Goal: Use online tool/utility: Utilize a website feature to perform a specific function

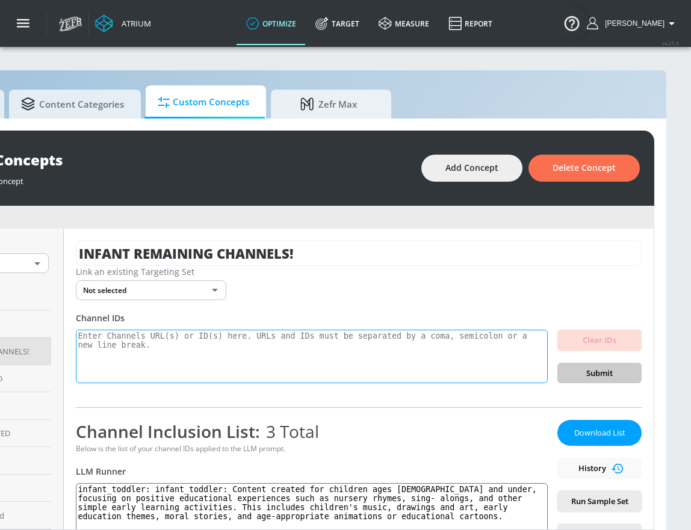
click at [226, 345] on textarea at bounding box center [312, 357] width 472 height 54
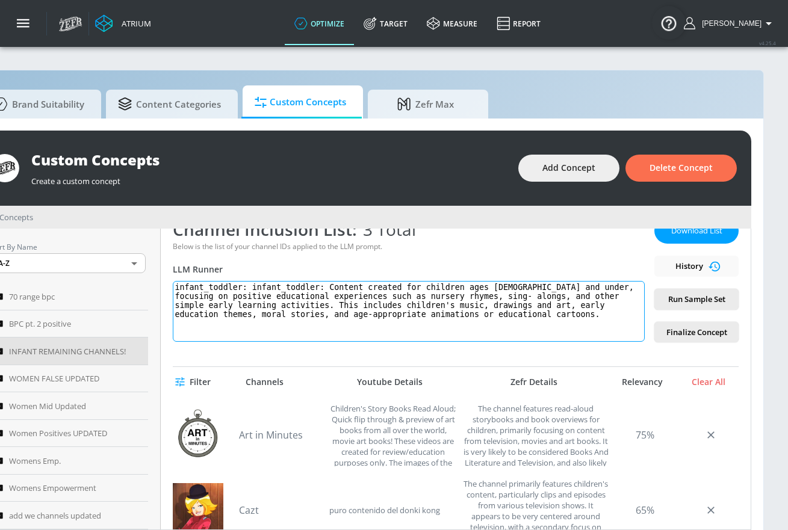
scroll to position [204, 0]
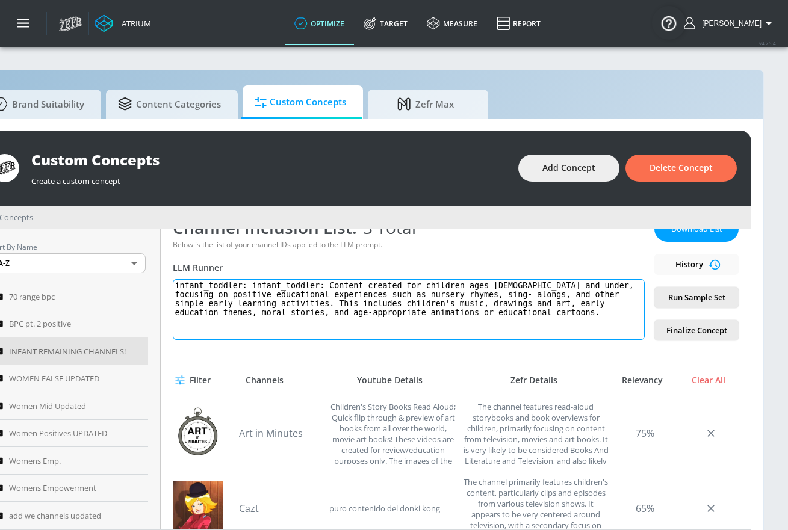
drag, startPoint x: 506, startPoint y: 321, endPoint x: 208, endPoint y: 279, distance: 301.0
click at [207, 279] on textarea "infant_toddler: infant_toddler: Content created for children ages [DEMOGRAPHIC_…" at bounding box center [409, 309] width 472 height 61
click at [398, 386] on div "Filter Channels Youtube Details Zefr Details Relevancy Clear All" at bounding box center [456, 380] width 566 height 30
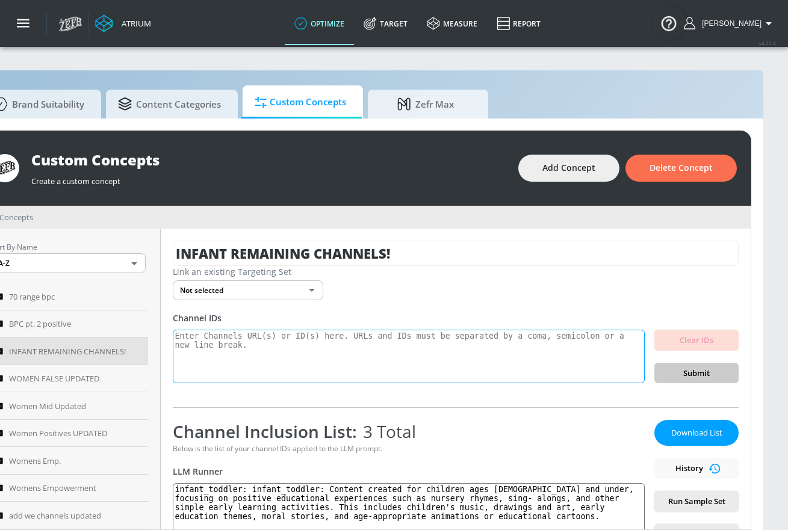
click at [388, 366] on textarea at bounding box center [409, 357] width 472 height 54
paste textarea "UCtuAVoaIbiEP20diZA1AnYA UCNQ7sKiXOO166y8QxzR7QcA UCNmfp8Qxch7Oa8gFB_zI5ew UCxo…"
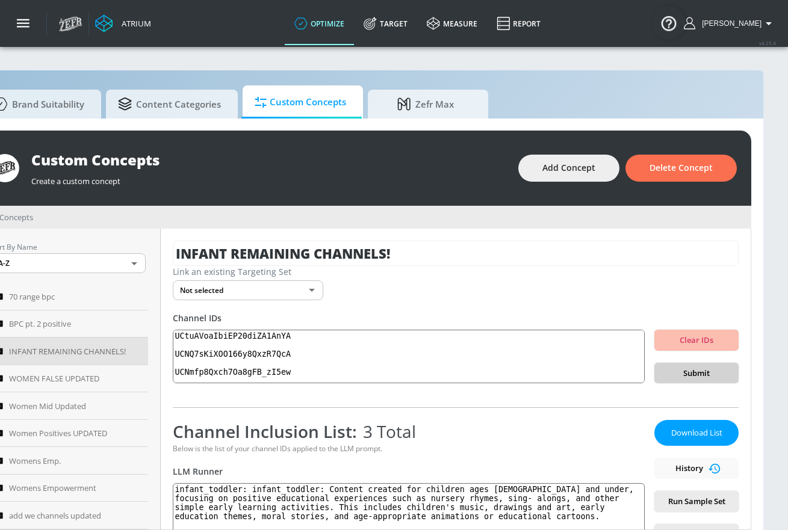
click at [654, 369] on button "Submit" at bounding box center [696, 373] width 84 height 21
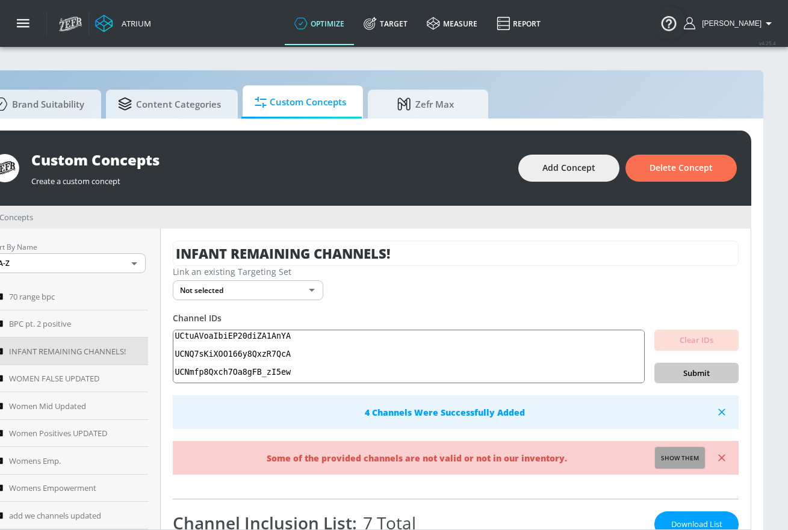
click at [665, 450] on button "Show them" at bounding box center [680, 458] width 50 height 22
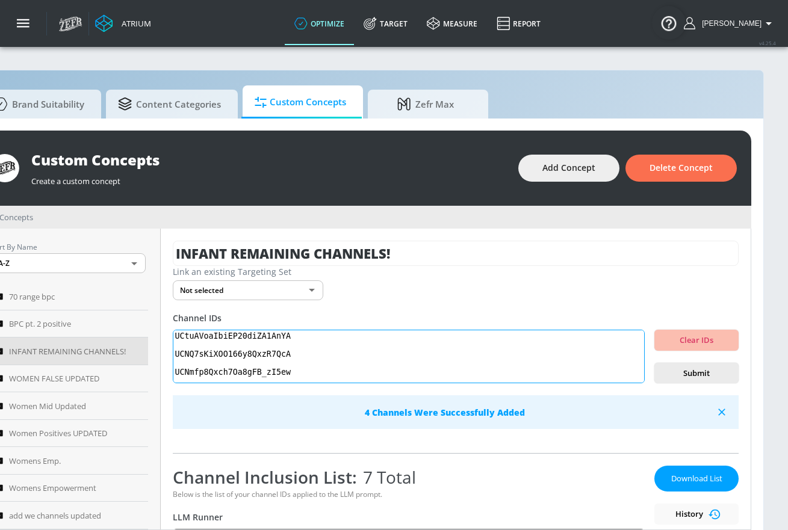
click at [243, 354] on textarea "Invalid channels: UCZE99Ye0zcs7EZbvCPr7-wQ UCtuAVoaIbiEP20diZA1AnYA UC0pTO0tM8k…" at bounding box center [409, 357] width 472 height 54
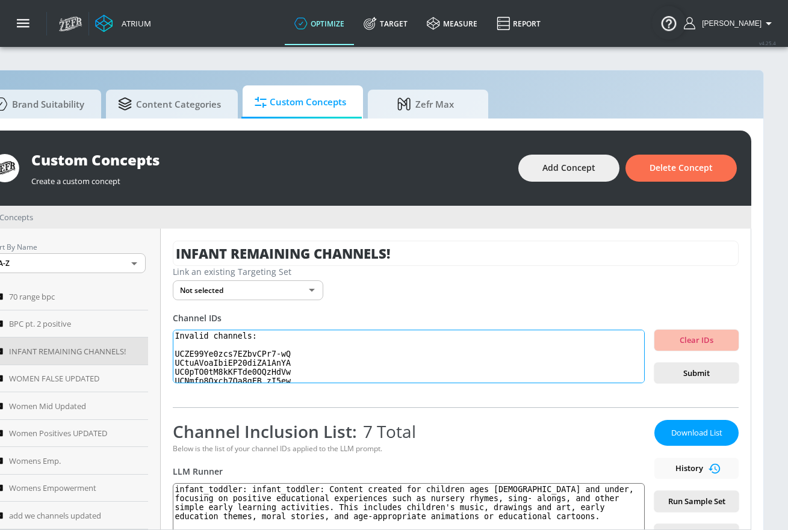
click at [255, 367] on textarea "Invalid channels: UCZE99Ye0zcs7EZbvCPr7-wQ UCtuAVoaIbiEP20diZA1AnYA UC0pTO0tM8k…" at bounding box center [409, 357] width 472 height 54
click at [207, 355] on textarea "Invalid channels: UCZE99Ye0zcs7EZbvCPr7-wQ UCtuAVoaIbiEP20diZA1AnYA UC0pTO0tM8k…" at bounding box center [409, 357] width 472 height 54
click at [208, 355] on textarea "Invalid channels: UCZE99Ye0zcs7EZbvCPr7-wQ UCtuAVoaIbiEP20diZA1AnYA UC0pTO0tM8k…" at bounding box center [409, 357] width 472 height 54
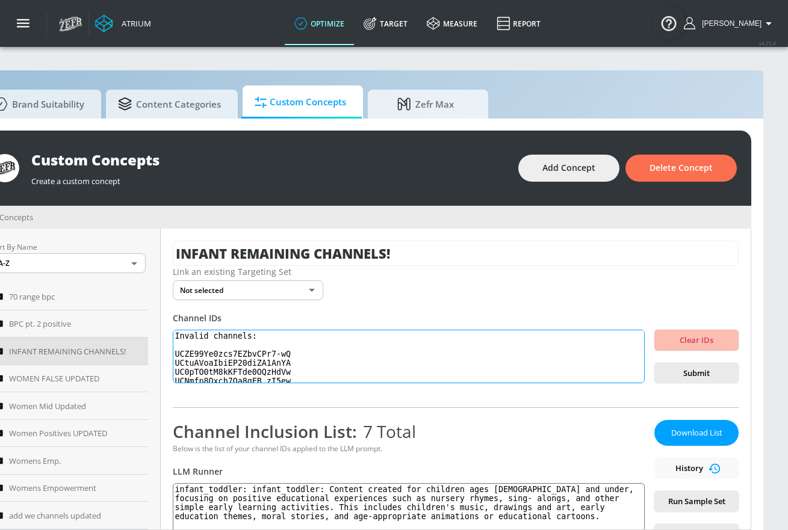
click at [208, 355] on textarea "Invalid channels: UCZE99Ye0zcs7EZbvCPr7-wQ UCtuAVoaIbiEP20diZA1AnYA UC0pTO0tM8k…" at bounding box center [409, 357] width 472 height 54
click at [216, 367] on textarea "Invalid channels: UCZE99Ye0zcs7EZbvCPr7-wQ UCtuAVoaIbiEP20diZA1AnYA UC0pTO0tM8k…" at bounding box center [409, 357] width 472 height 54
click at [196, 380] on textarea "Invalid channels: UCZE99Ye0zcs7EZbvCPr7-wQ UCtuAVoaIbiEP20diZA1AnYA UC0pTO0tM8k…" at bounding box center [409, 357] width 472 height 54
click at [197, 380] on textarea "Invalid channels: UCZE99Ye0zcs7EZbvCPr7-wQ UCtuAVoaIbiEP20diZA1AnYA UC0pTO0tM8k…" at bounding box center [409, 357] width 472 height 54
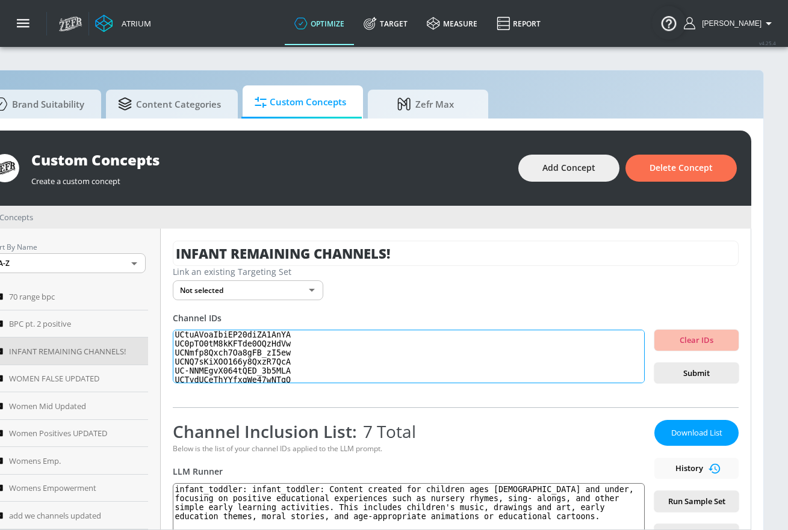
scroll to position [27, 0]
click at [206, 353] on textarea "Invalid channels: UCZE99Ye0zcs7EZbvCPr7-wQ UCtuAVoaIbiEP20diZA1AnYA UC0pTO0tM8k…" at bounding box center [409, 357] width 472 height 54
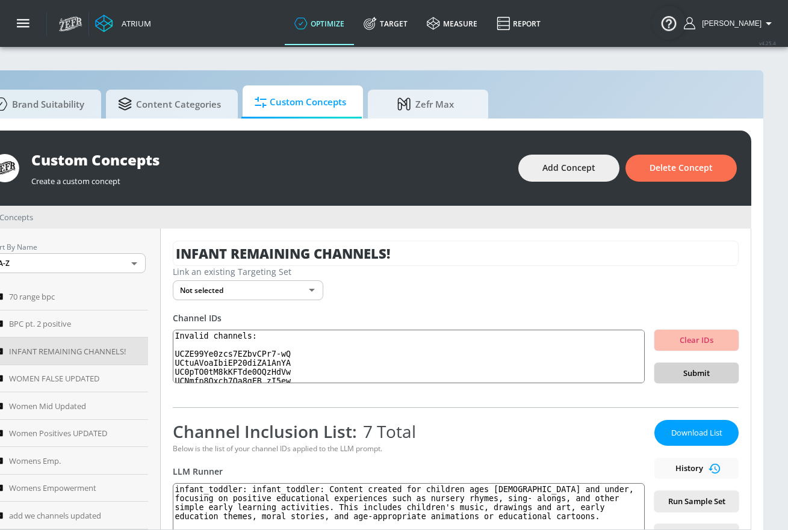
click at [678, 378] on span "Submit" at bounding box center [696, 374] width 65 height 14
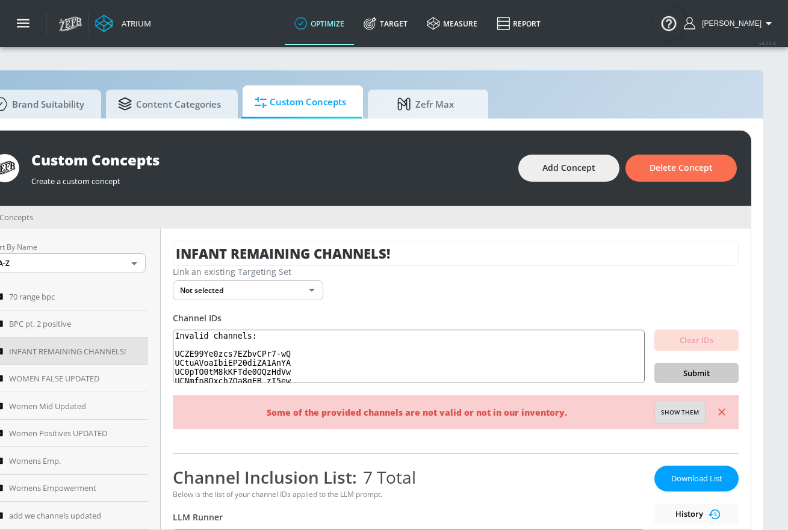
click at [655, 412] on button "Show them" at bounding box center [680, 413] width 50 height 22
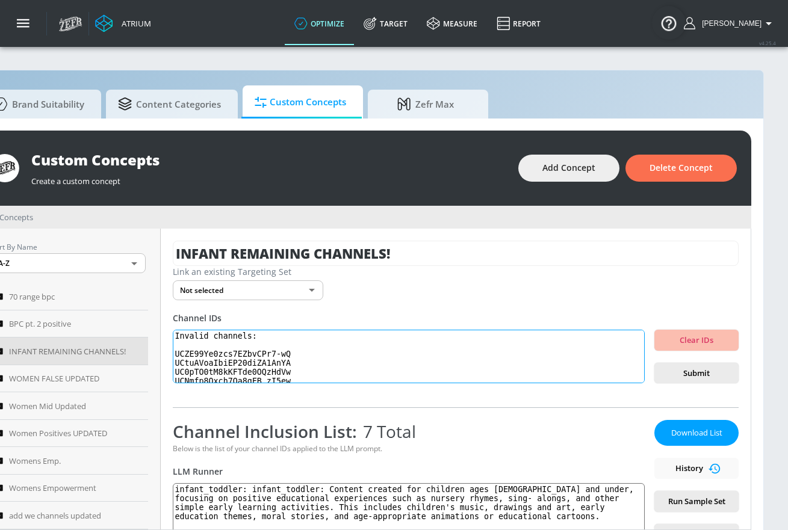
click at [229, 352] on textarea "Invalid channels: UCNmfp8Qxch7Oa8gFB_zI5ew UC0pTO0tM8kKFTde0OQzHdVw UCtuAVoaIbi…" at bounding box center [409, 357] width 472 height 54
type textarea "Invalid channels: UCNmfp8Qxch7Oa8gFB_zI5ew UC0pTO0tM8kKFTde0OQzHdVw UCtuAVoaIbi…"
click at [268, 362] on textarea "Invalid channels: UCNmfp8Qxch7Oa8gFB_zI5ew UC0pTO0tM8kKFTde0OQzHdVw UCtuAVoaIbi…" at bounding box center [409, 357] width 472 height 54
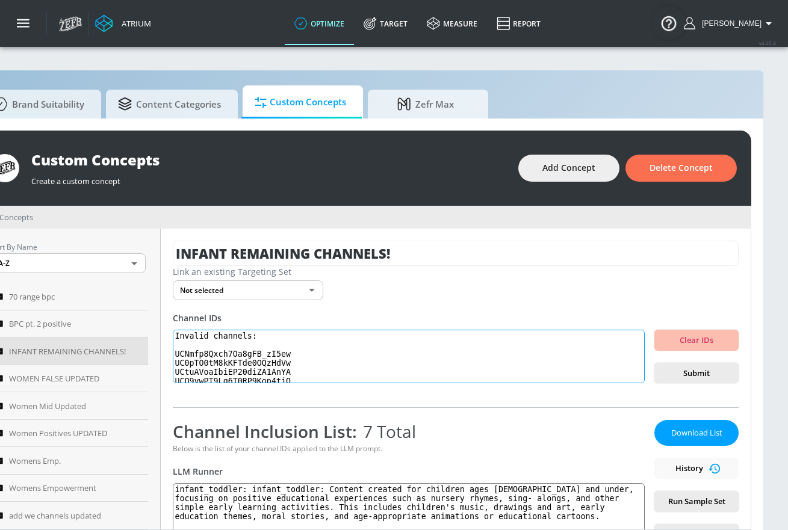
click at [268, 362] on textarea "Invalid channels: UCNmfp8Qxch7Oa8gFB_zI5ew UC0pTO0tM8kKFTde0OQzHdVw UCtuAVoaIbi…" at bounding box center [409, 357] width 472 height 54
drag, startPoint x: 780, startPoint y: 196, endPoint x: 789, endPoint y: 192, distance: 9.7
click at [690, 196] on section "Brand Suitability Content Categories Custom Concepts Zefr Max Custom Concepts C…" at bounding box center [363, 294] width 849 height 497
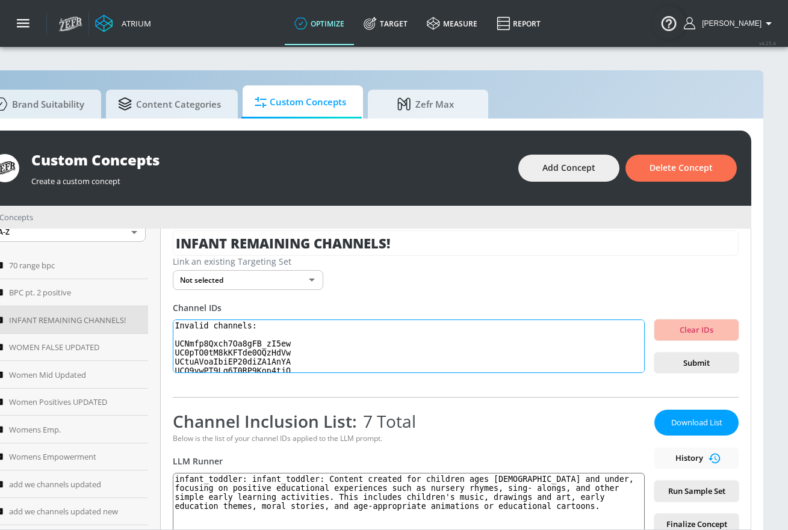
scroll to position [90, 0]
drag, startPoint x: 164, startPoint y: 324, endPoint x: 259, endPoint y: 452, distance: 159.3
click at [259, 452] on div "INFANT REMAINING CHANNELS! Link an existing Targeting Set Not selected none ​ C…" at bounding box center [456, 379] width 590 height 301
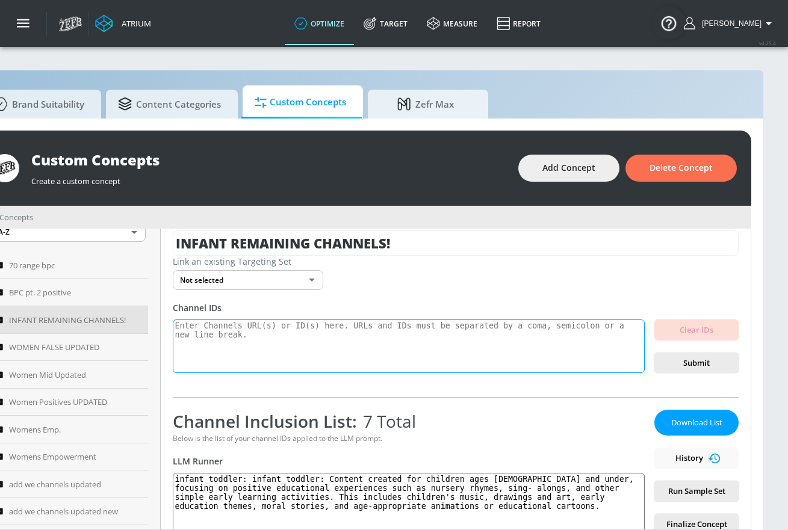
scroll to position [0, 0]
paste textarea "UCyxpPh4Cr5n6UjOYtm5zEYg"
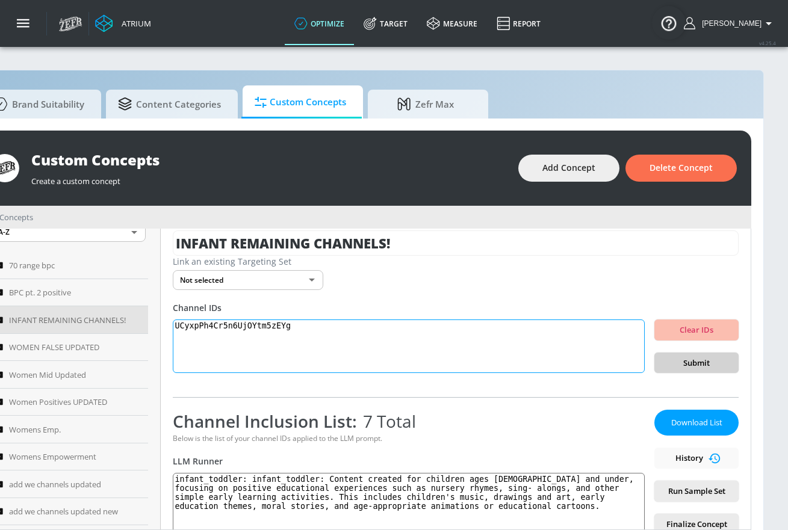
type textarea "UCyxpPh4Cr5n6UjOYtm5zEYg"
click at [666, 353] on button "Submit" at bounding box center [696, 363] width 84 height 21
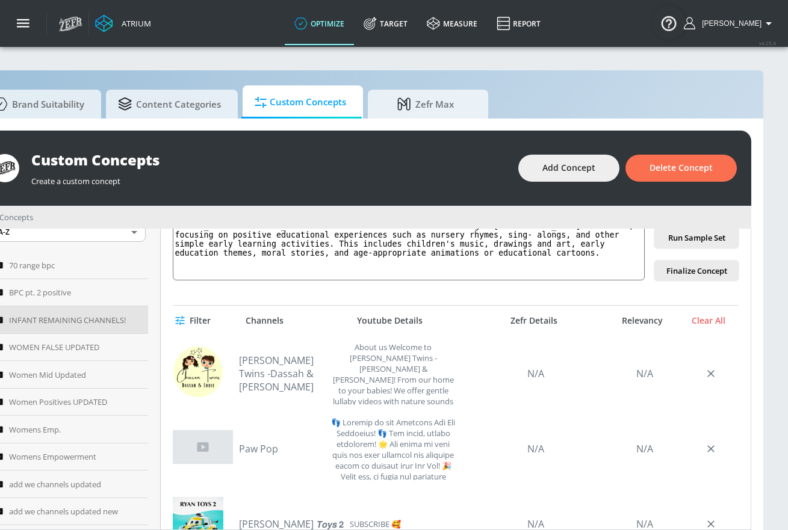
scroll to position [218, 0]
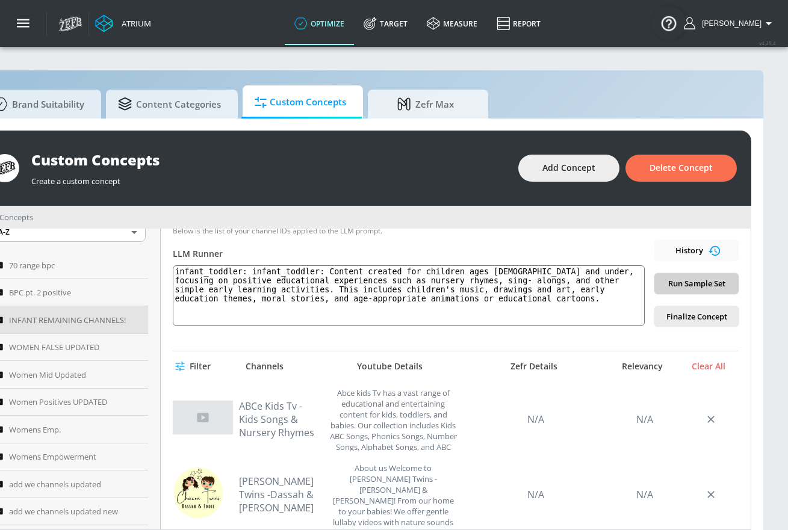
click at [690, 278] on span "Run Sample Set" at bounding box center [696, 284] width 65 height 14
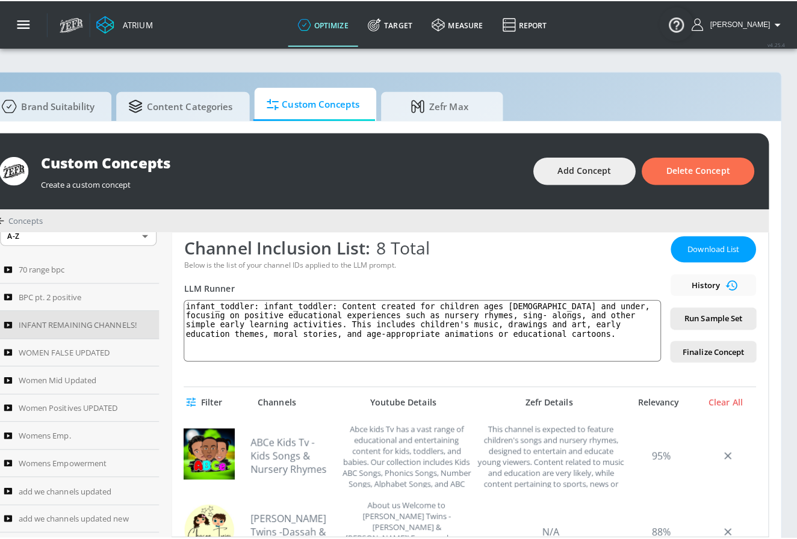
scroll to position [0, 0]
